Goal: Navigation & Orientation: Go to known website

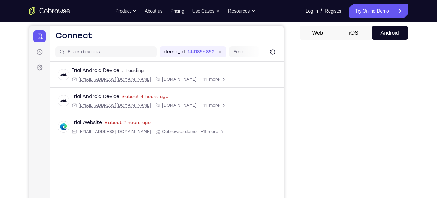
scroll to position [61, 0]
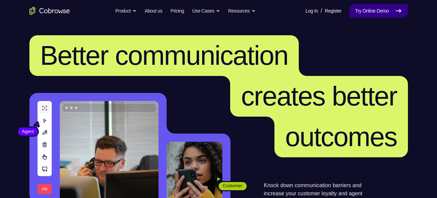
click at [383, 10] on link "Try Online Demo" at bounding box center [379, 11] width 58 height 14
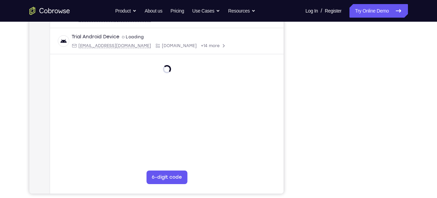
scroll to position [117, 0]
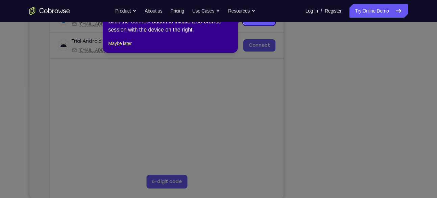
click at [353, 185] on icon at bounding box center [221, 99] width 442 height 198
click at [123, 47] on button "Maybe later" at bounding box center [119, 43] width 23 height 8
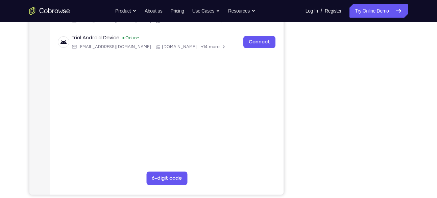
scroll to position [121, 0]
